Goal: Navigation & Orientation: Find specific page/section

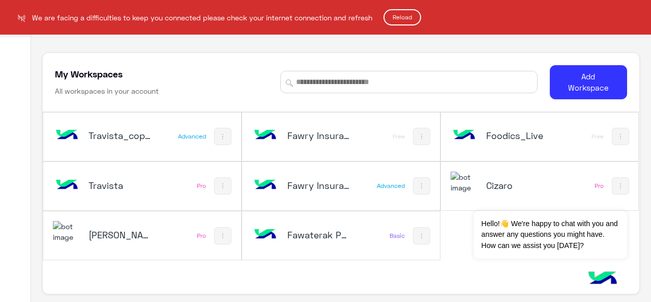
click at [404, 19] on button "Reload" at bounding box center [403, 17] width 38 height 16
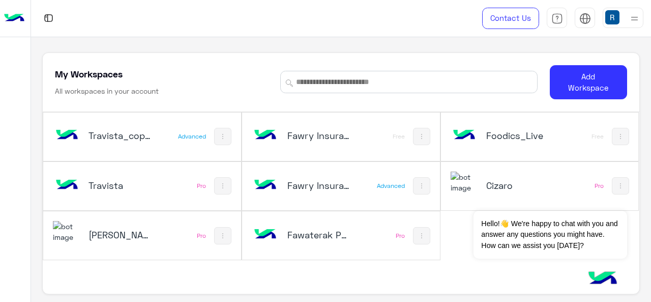
click at [280, 272] on div "Travista_copy_1 Advanced Fawry Insurance Brokerage`s_copy_3 Free Foodics_Live F…" at bounding box center [341, 210] width 596 height 197
click at [356, 243] on div "Fawaterak POC" at bounding box center [305, 236] width 107 height 30
click at [311, 235] on h5 "Fawaterak POC" at bounding box center [319, 234] width 64 height 12
click at [308, 221] on div "Fawaterak POC" at bounding box center [305, 236] width 107 height 30
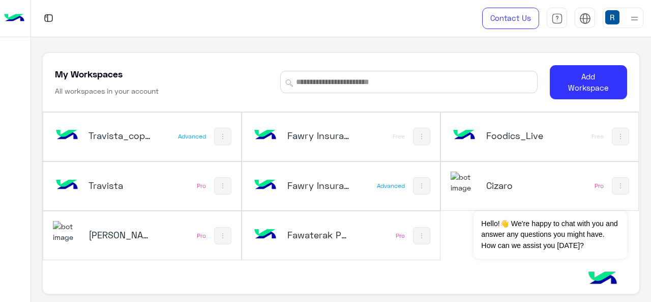
click at [146, 134] on h5 "Travista_copy_1" at bounding box center [121, 135] width 64 height 12
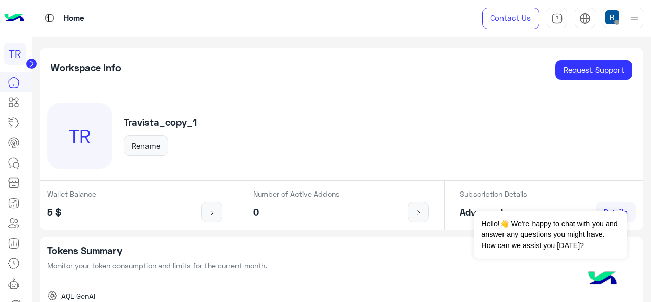
click at [36, 65] on circle at bounding box center [31, 64] width 10 height 10
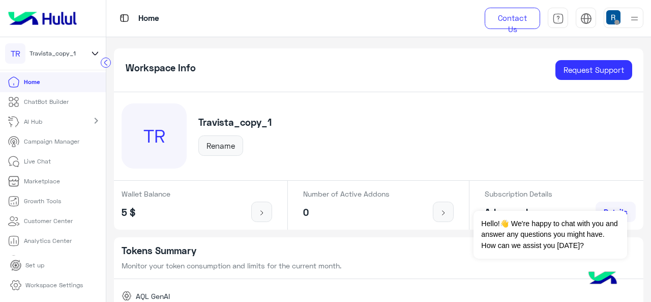
click at [94, 54] on icon at bounding box center [95, 53] width 11 height 12
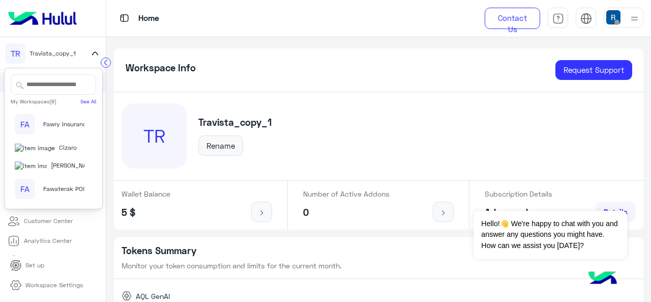
scroll to position [126, 0]
click at [56, 188] on span "Fawaterak POC" at bounding box center [65, 188] width 44 height 9
